Goal: Information Seeking & Learning: Learn about a topic

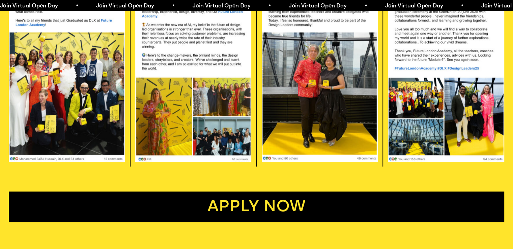
scroll to position [1485, 0]
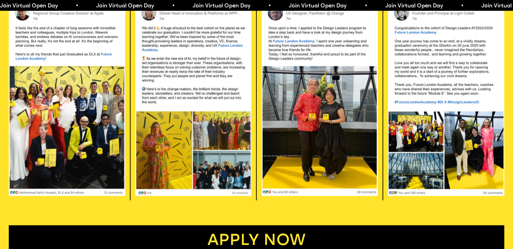
drag, startPoint x: 332, startPoint y: 125, endPoint x: 136, endPoint y: 153, distance: 197.7
click at [331, 125] on img at bounding box center [320, 98] width 116 height 196
click at [52, 157] on img at bounding box center [67, 98] width 116 height 196
click at [65, 131] on img at bounding box center [67, 98] width 116 height 196
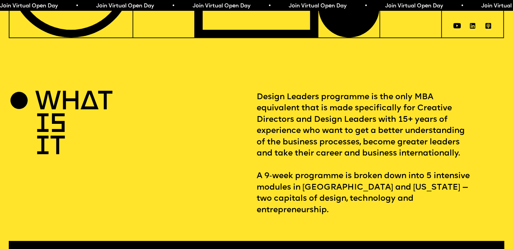
scroll to position [236, 0]
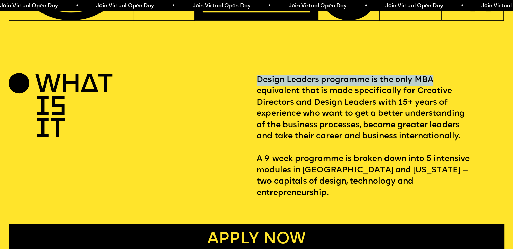
drag, startPoint x: 435, startPoint y: 82, endPoint x: 258, endPoint y: 82, distance: 176.2
click at [258, 82] on p "Design Leaders programme is the only MBA equivalent that is made specifically f…" at bounding box center [381, 137] width 248 height 124
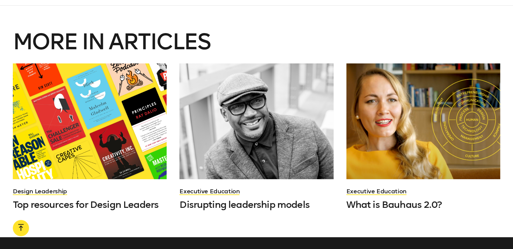
scroll to position [2126, 0]
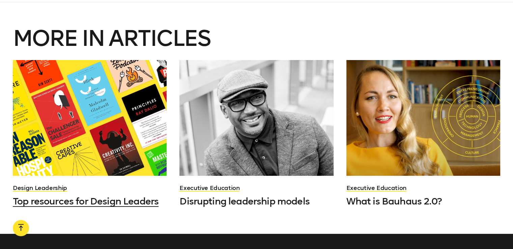
click at [103, 93] on div at bounding box center [90, 117] width 154 height 115
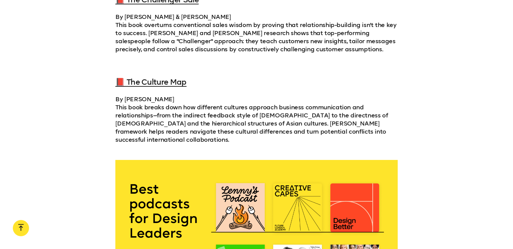
scroll to position [1384, 0]
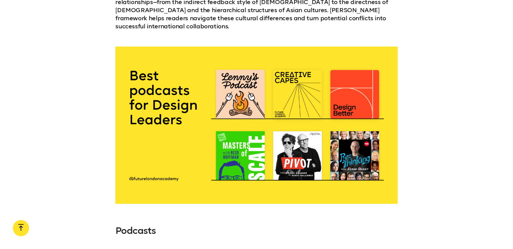
click at [239, 84] on div at bounding box center [256, 125] width 282 height 157
click at [237, 142] on div at bounding box center [256, 125] width 282 height 157
